Goal: Transaction & Acquisition: Book appointment/travel/reservation

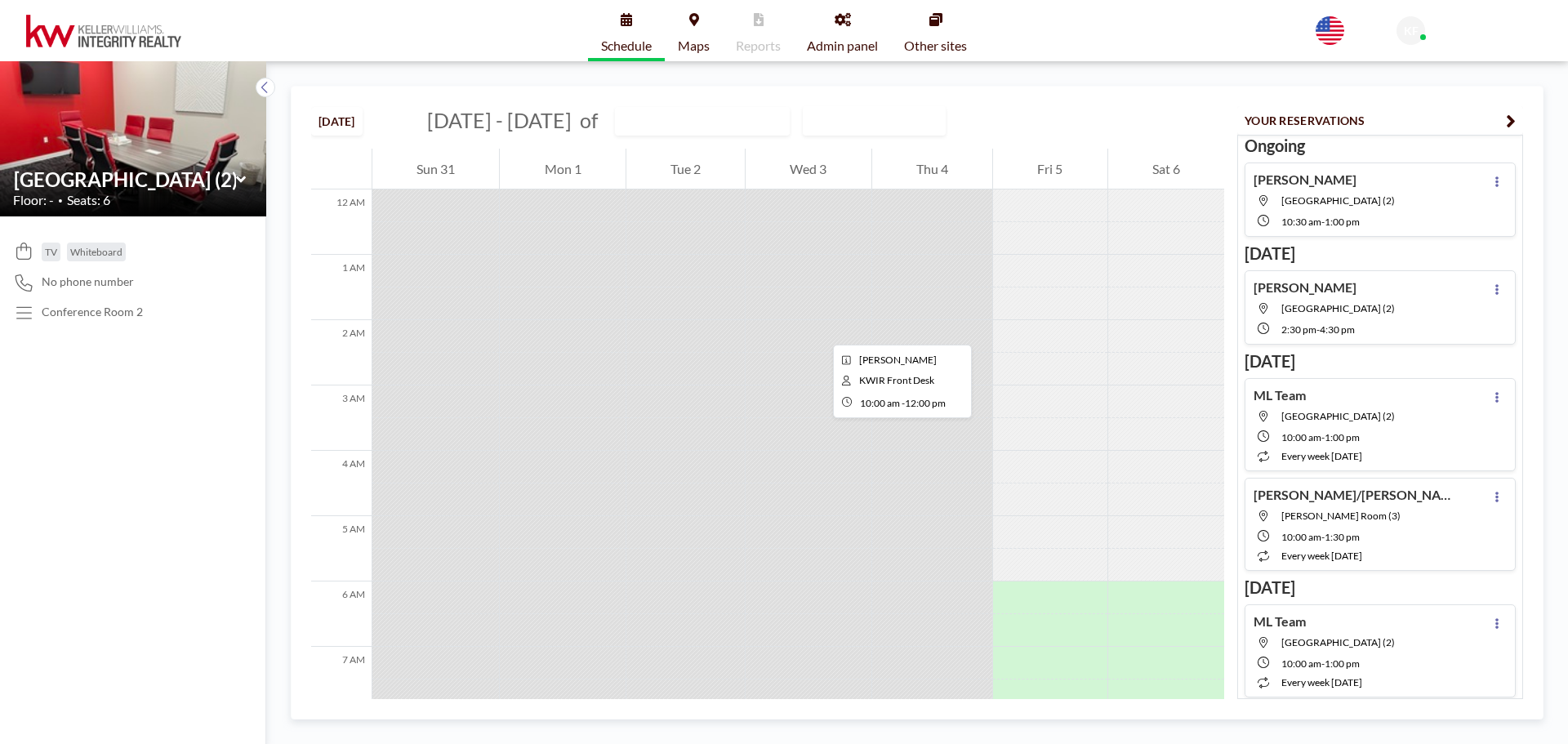
scroll to position [621, 0]
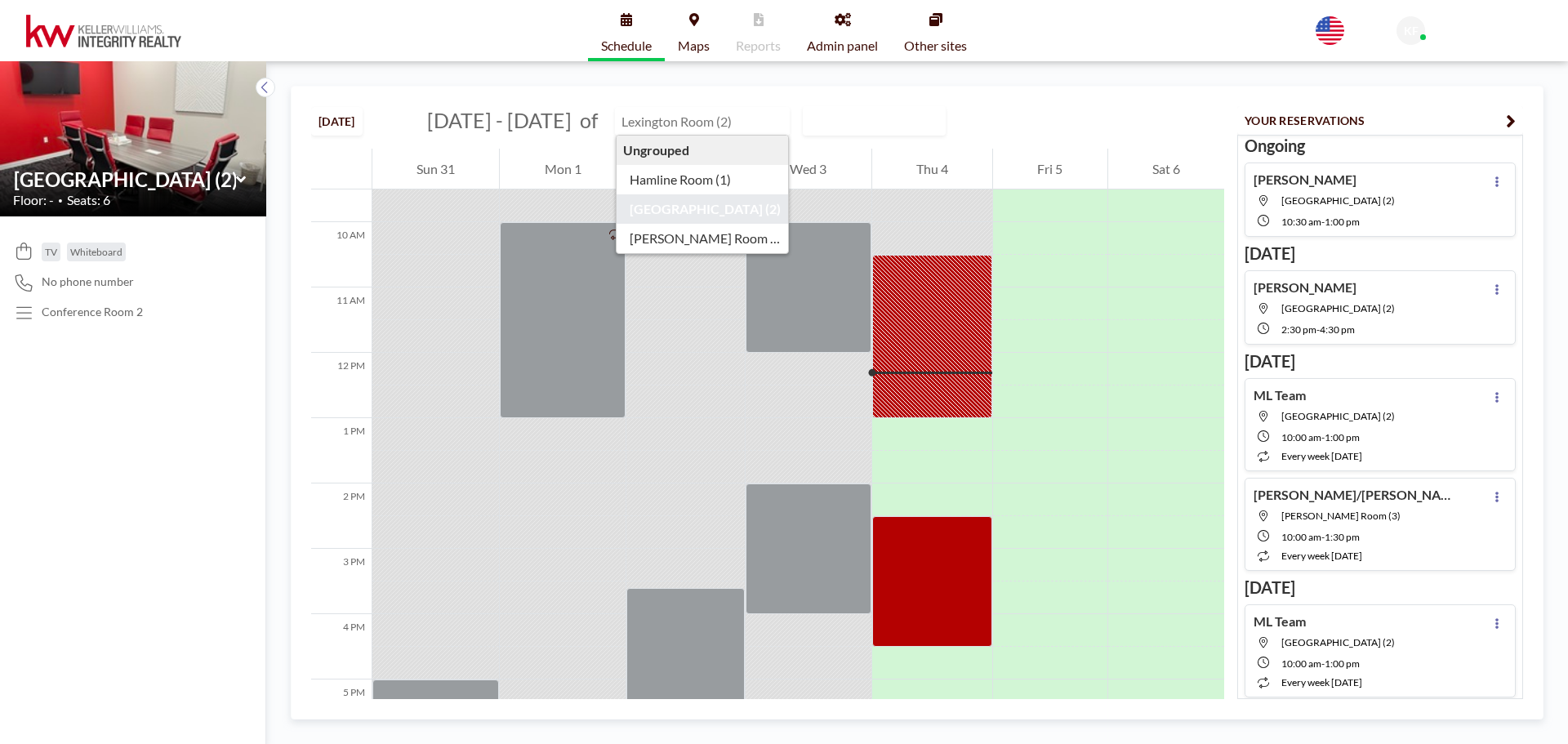
click at [666, 122] on input "text" at bounding box center [694, 121] width 156 height 27
type input "Hamline Room (1)"
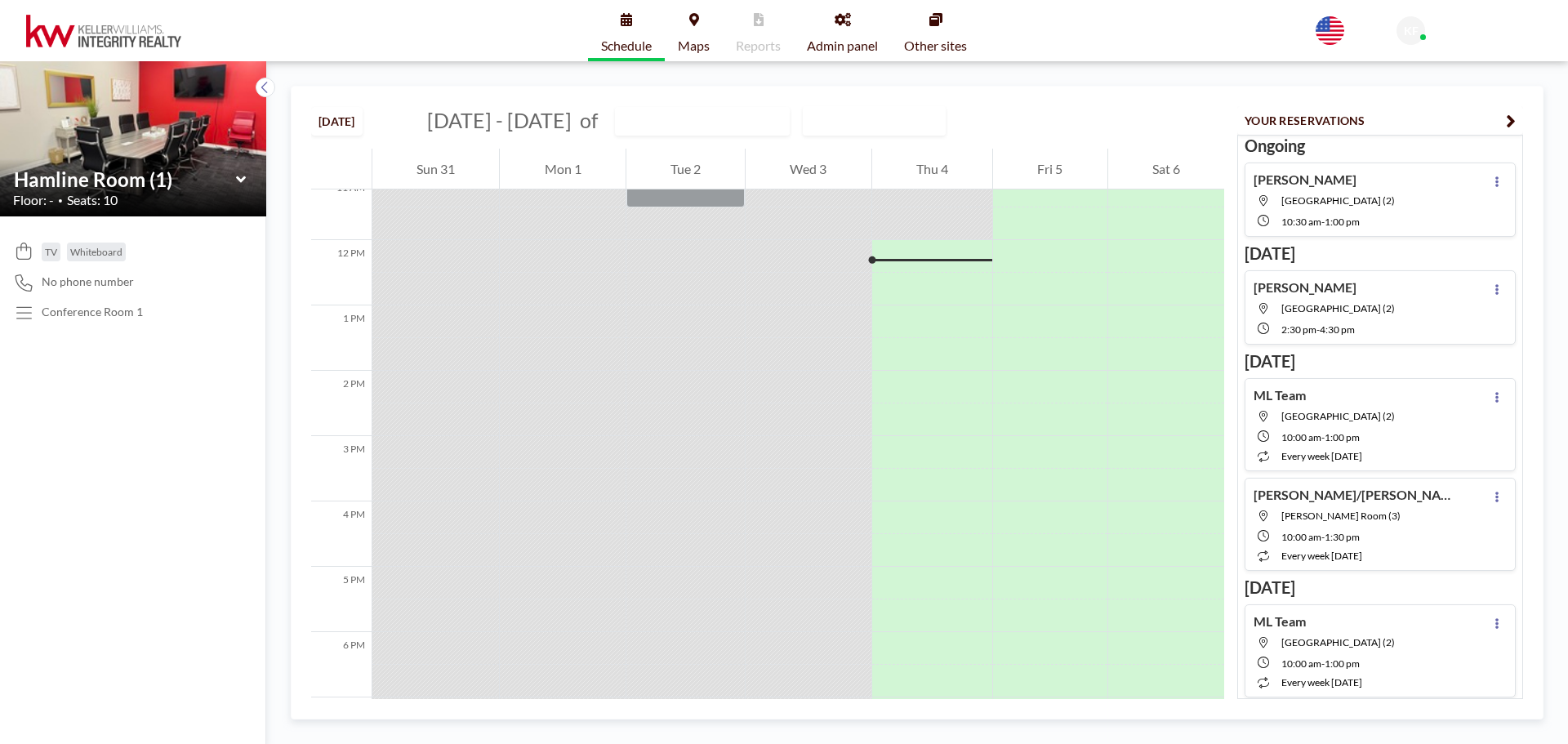
scroll to position [751, 0]
click at [958, 239] on div at bounding box center [932, 238] width 120 height 32
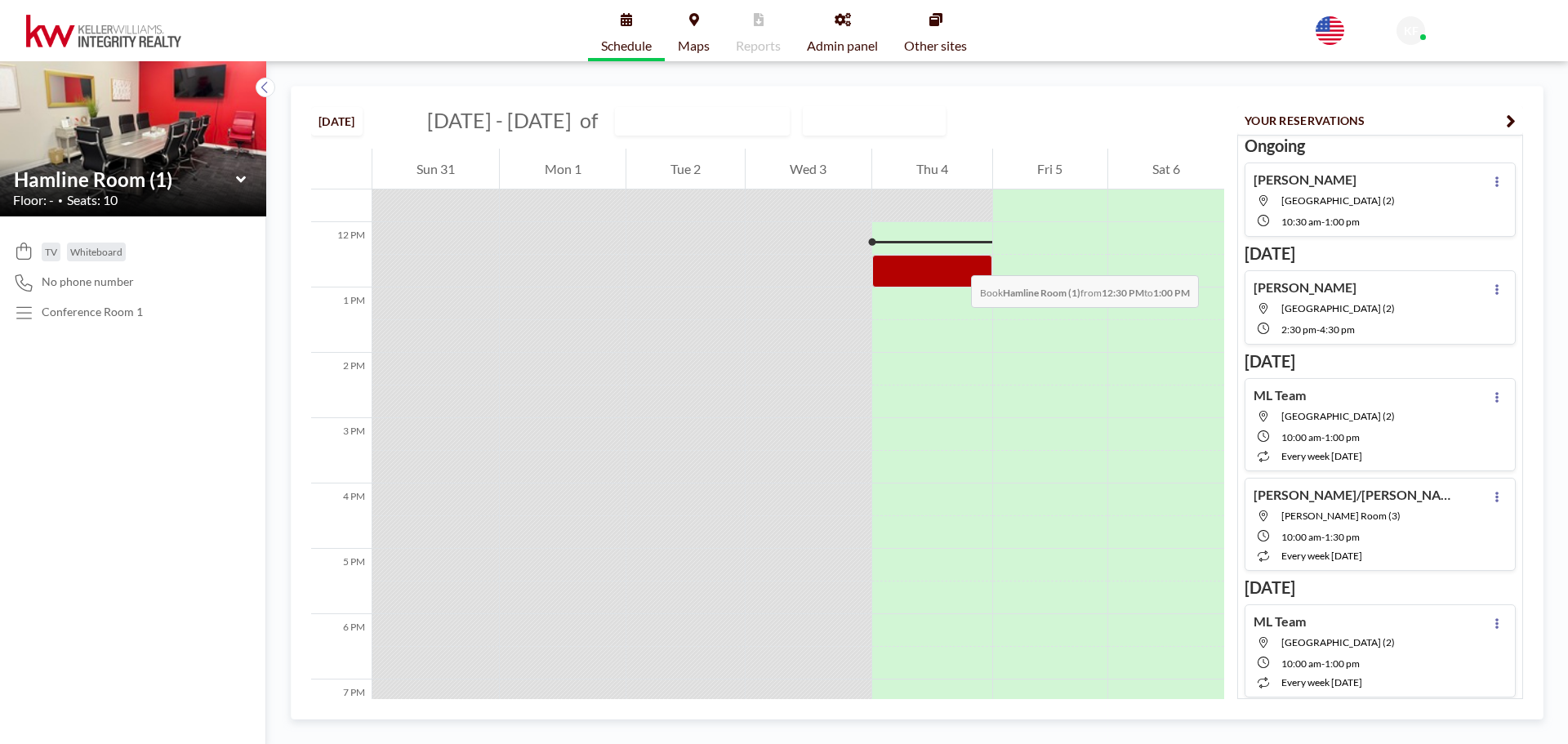
click at [955, 259] on div at bounding box center [932, 270] width 120 height 32
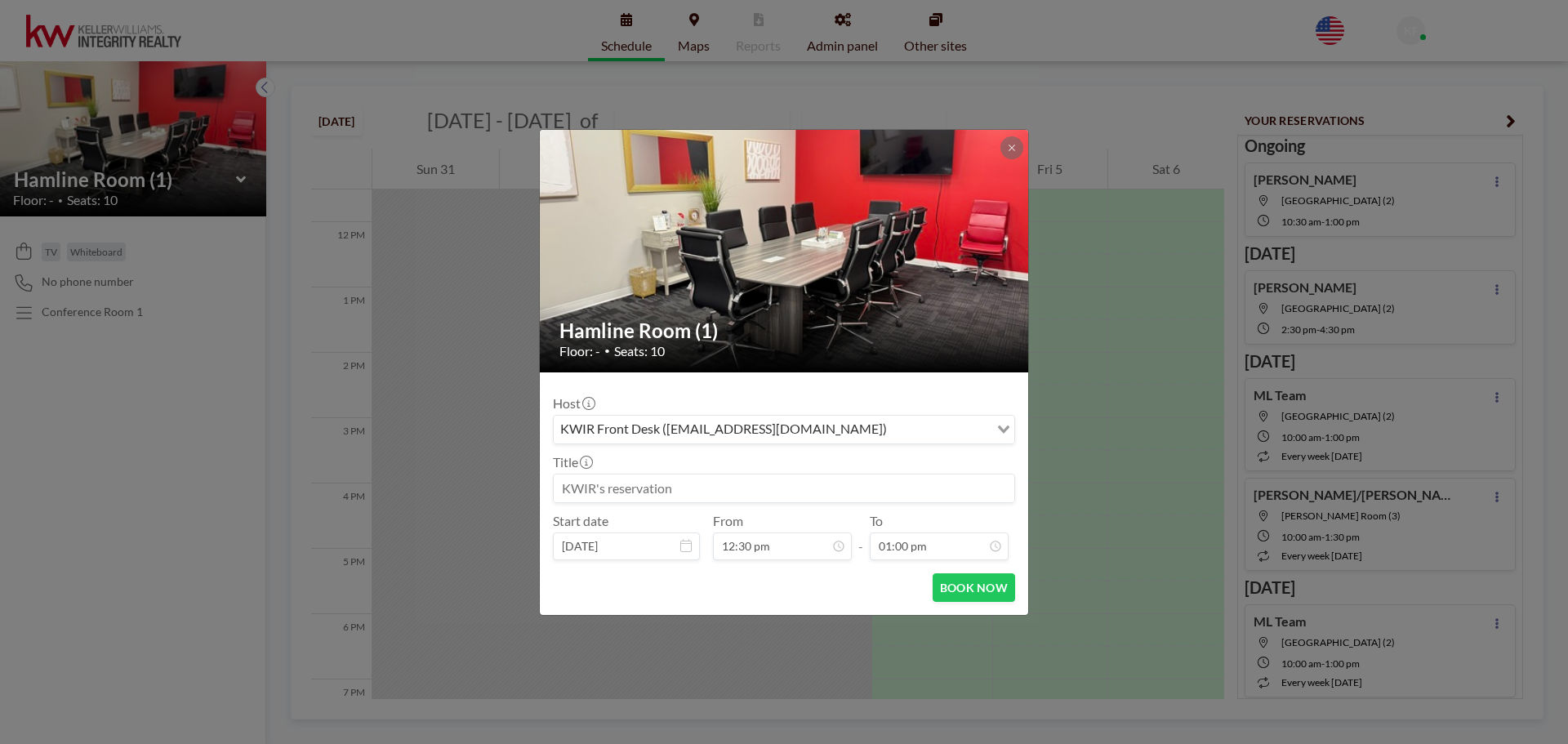
click at [695, 489] on input at bounding box center [784, 489] width 461 height 28
click at [591, 486] on input "ChadHeer" at bounding box center [784, 489] width 461 height 28
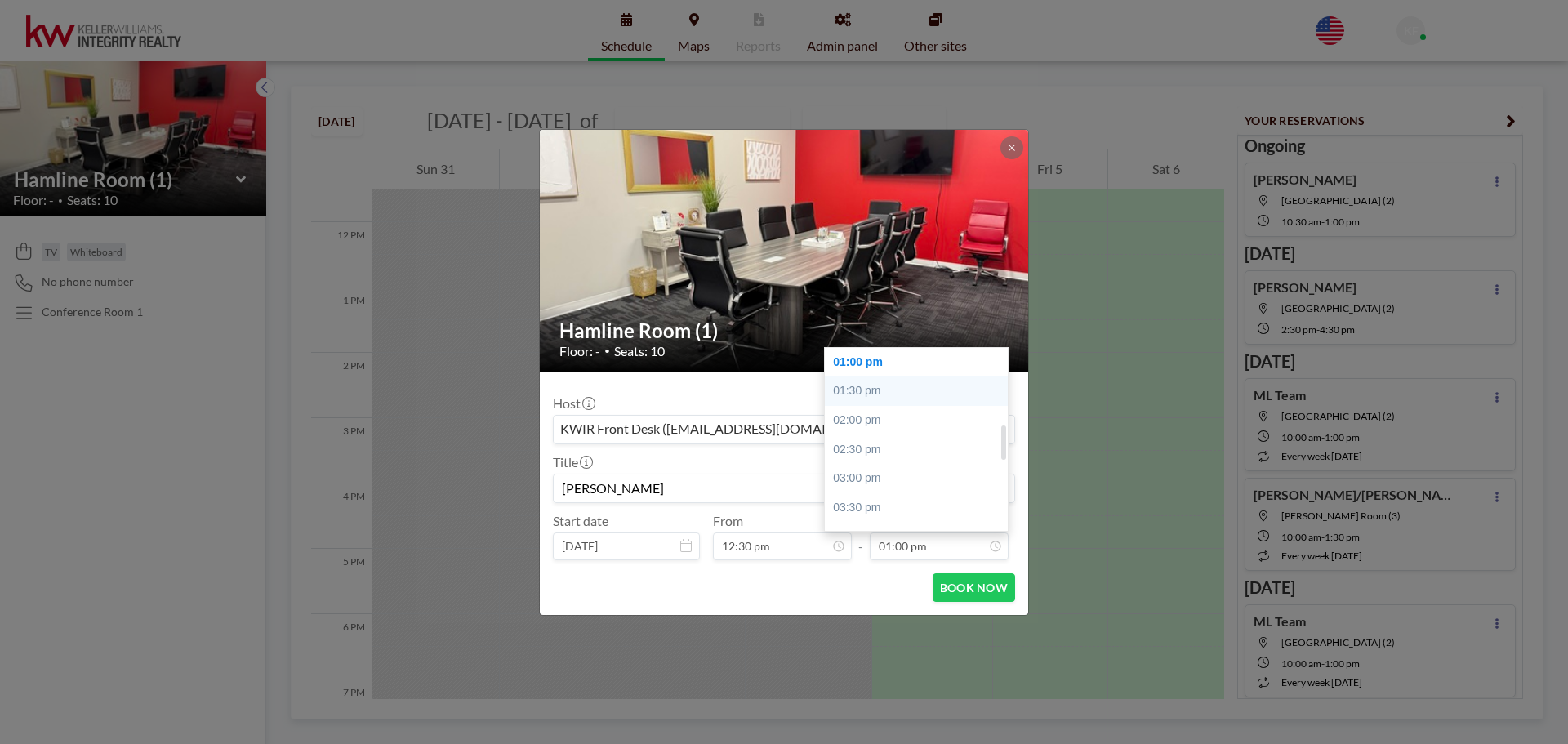
type input "[PERSON_NAME]"
click at [881, 391] on div "01:30 pm" at bounding box center [920, 391] width 191 height 30
type input "01:30 pm"
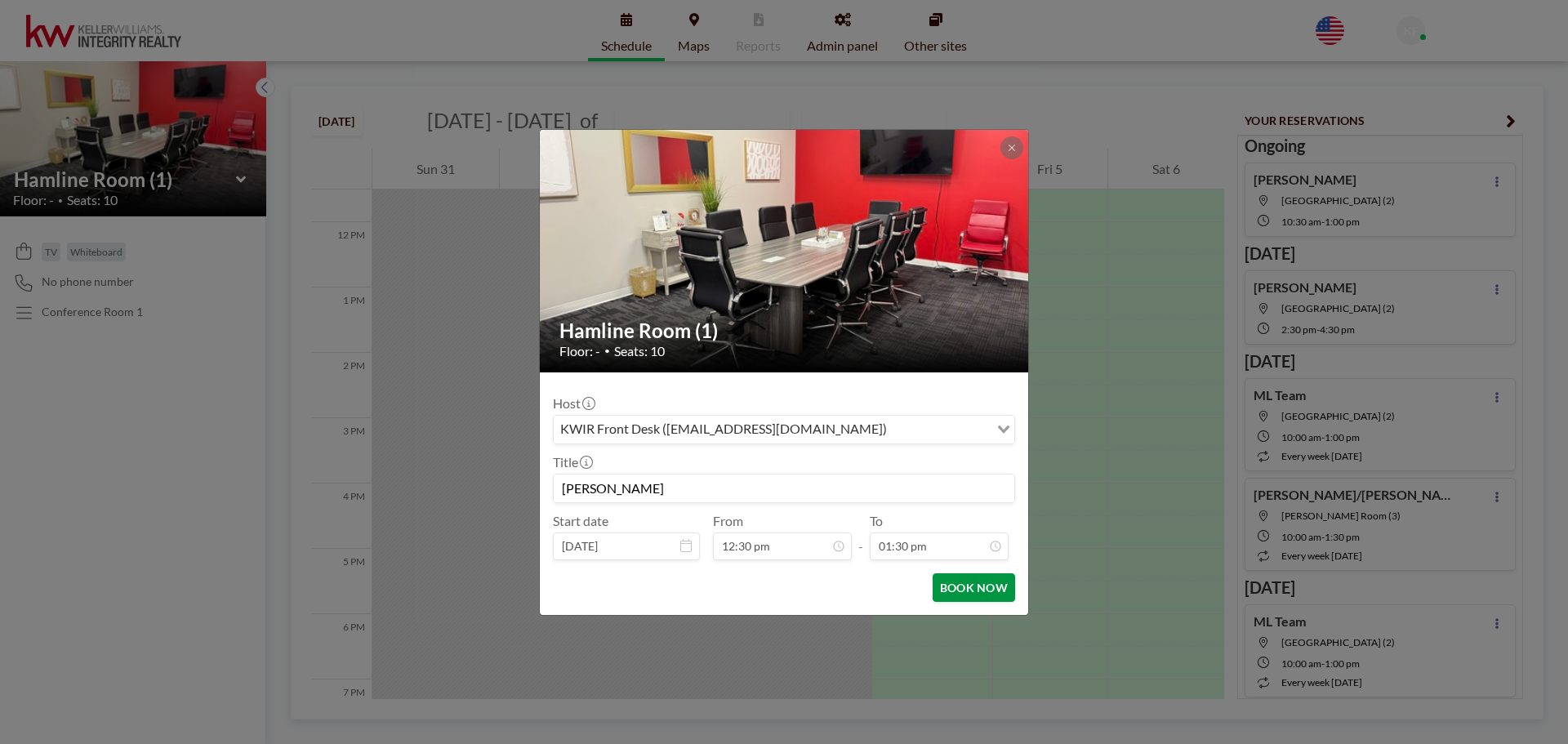
scroll to position [436, 0]
click at [966, 589] on button "BOOK NOW" at bounding box center [973, 588] width 82 height 29
